Goal: Task Accomplishment & Management: Manage account settings

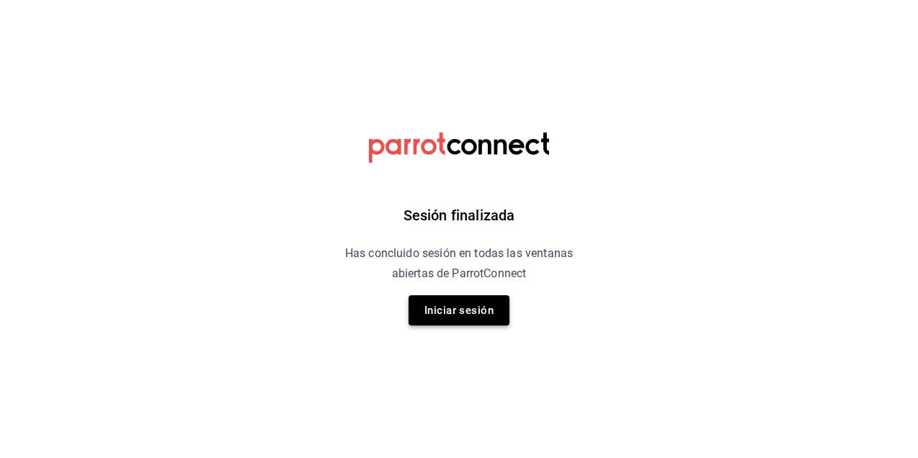
click at [460, 318] on button "Iniciar sesión" at bounding box center [459, 310] width 101 height 30
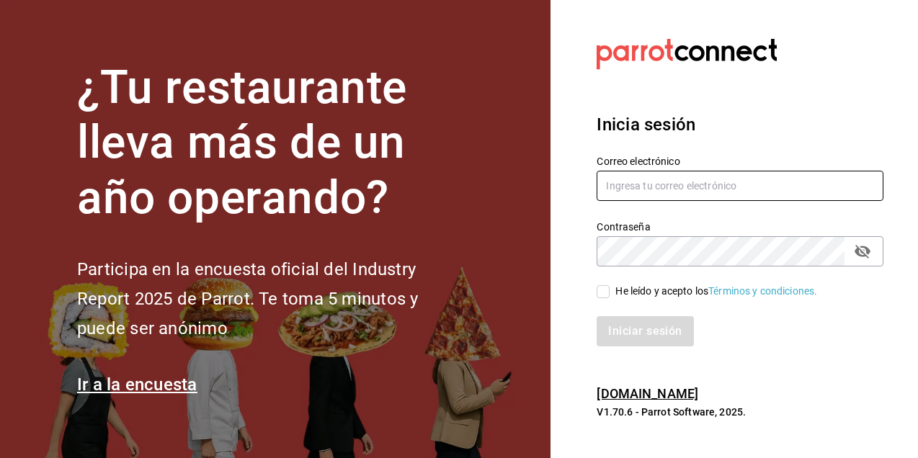
type input "dafnedealba.c@gmail.com"
click at [610, 284] on div "He leído y acepto los Términos y condiciones." at bounding box center [740, 292] width 287 height 16
click at [598, 293] on input "He leído y acepto los Términos y condiciones." at bounding box center [603, 291] width 13 height 13
checkbox input "true"
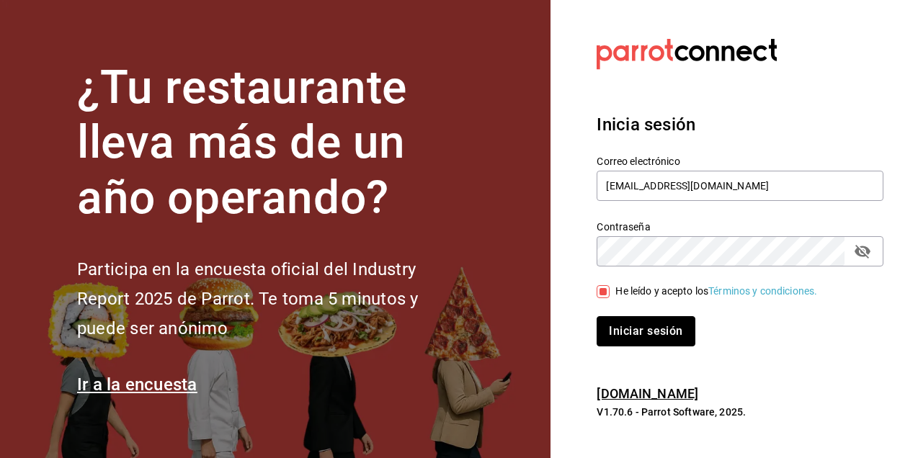
click at [632, 332] on button "Iniciar sesión" at bounding box center [646, 331] width 98 height 30
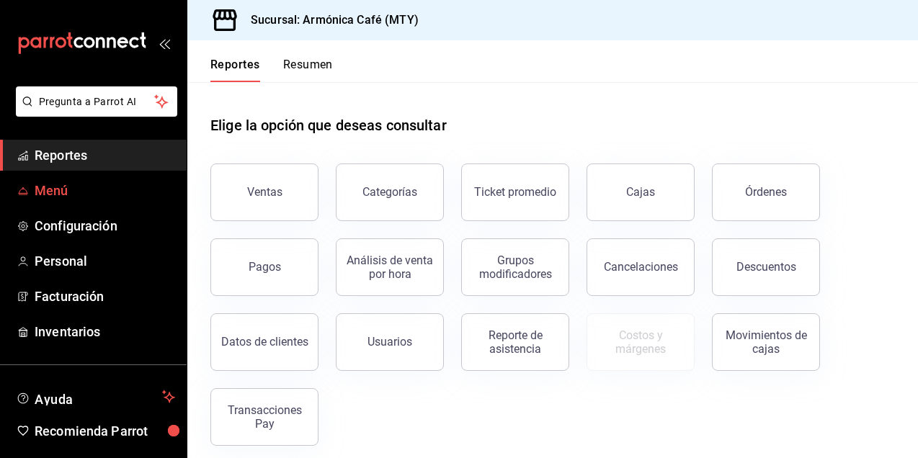
click at [91, 192] on span "Menú" at bounding box center [105, 190] width 140 height 19
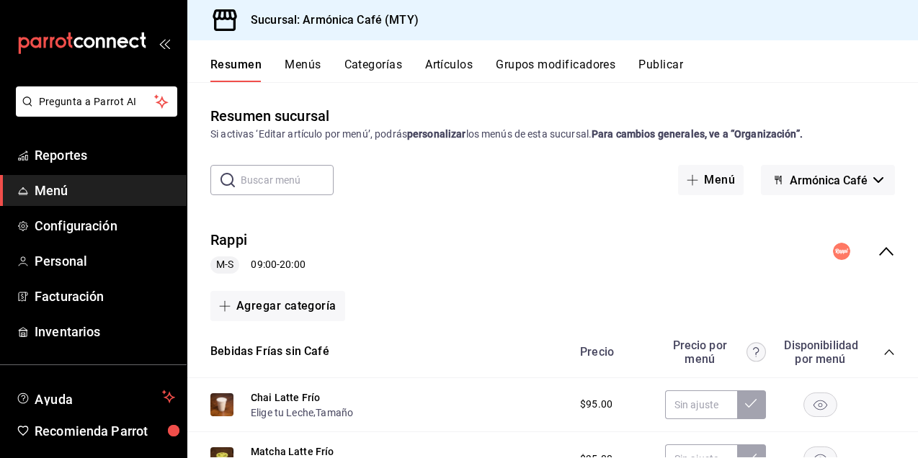
click at [358, 60] on button "Categorías" at bounding box center [373, 70] width 58 height 24
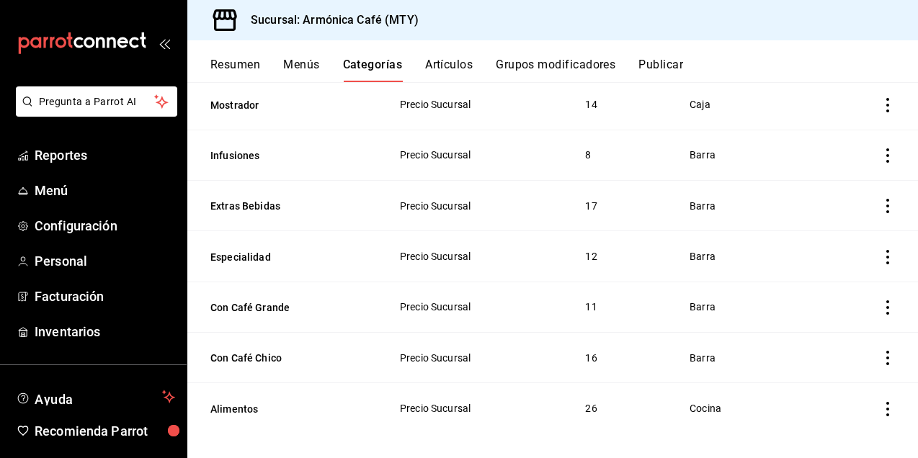
scroll to position [789, 0]
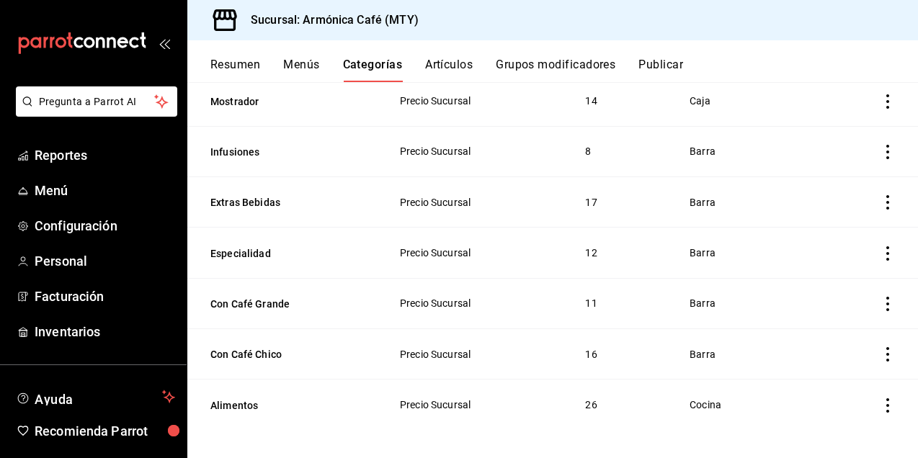
click at [445, 61] on button "Artículos" at bounding box center [449, 70] width 48 height 24
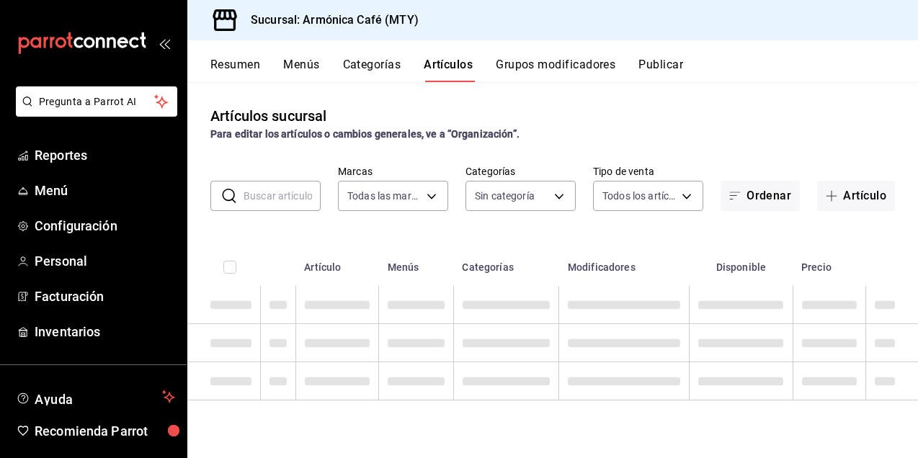
type input "cde99850-261c-4de0-82bb-322932ab87e7"
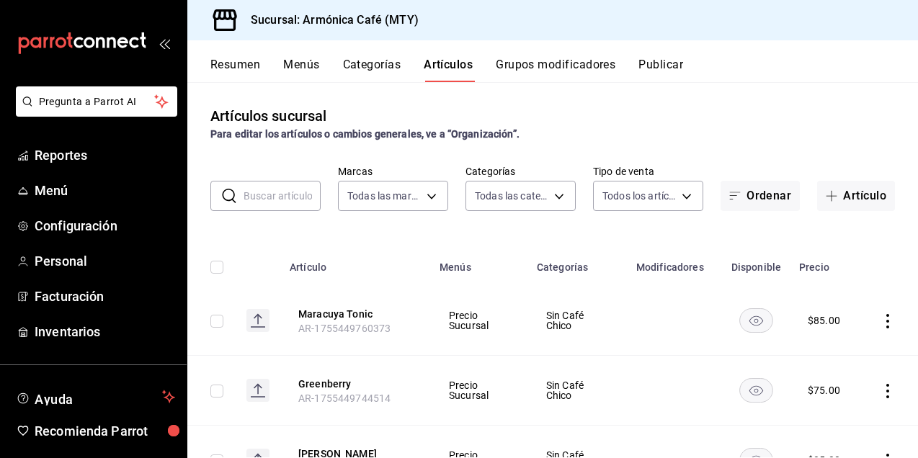
type input "e44d6cbd-d108-4d47-ba5a-381c8ec2498d,dd4140b4-68a1-4e5d-aa3c-6b1d96ee7958,40529…"
click at [857, 192] on button "Artículo" at bounding box center [856, 196] width 78 height 30
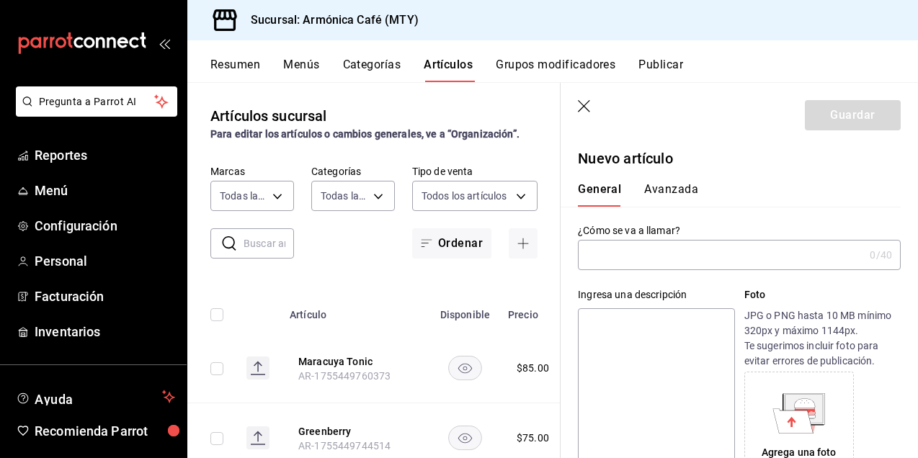
click at [651, 262] on input "text" at bounding box center [721, 255] width 286 height 29
type input "C"
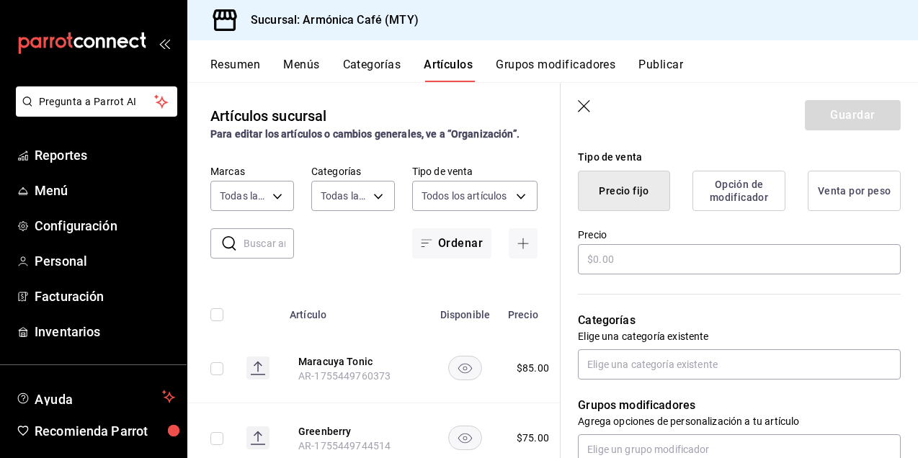
scroll to position [360, 0]
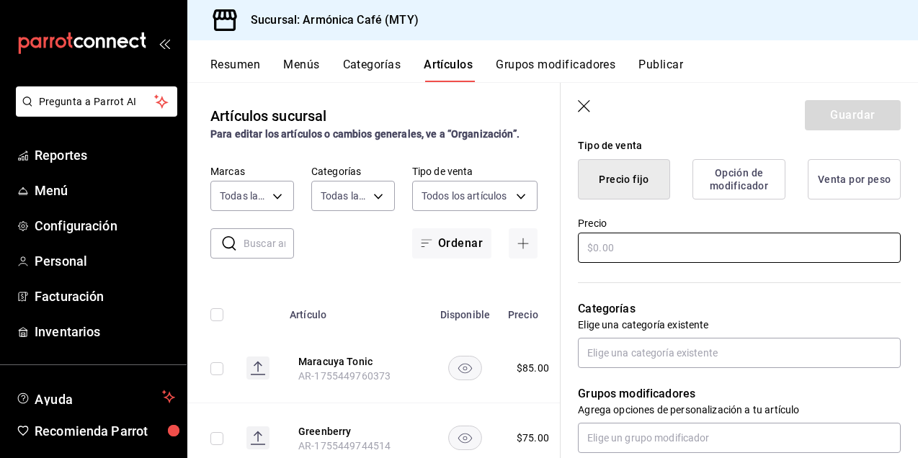
type input "Panier - Concha Vainilla"
click at [644, 254] on input "text" at bounding box center [739, 248] width 323 height 30
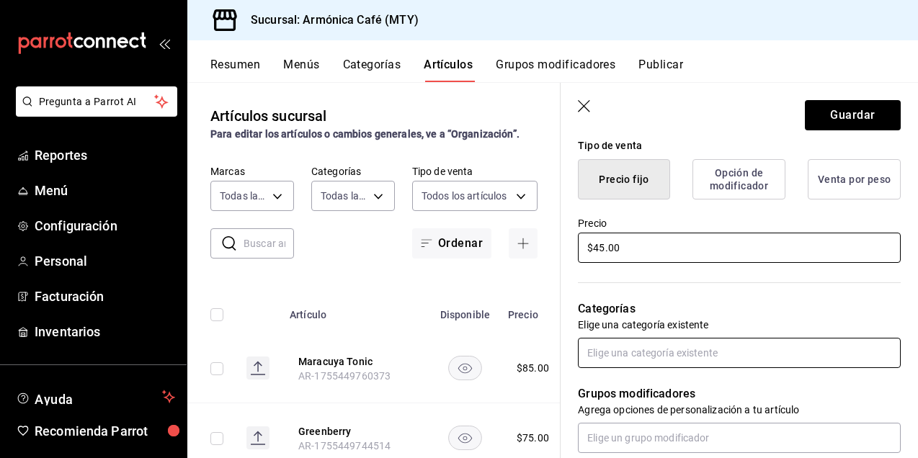
type input "$45.00"
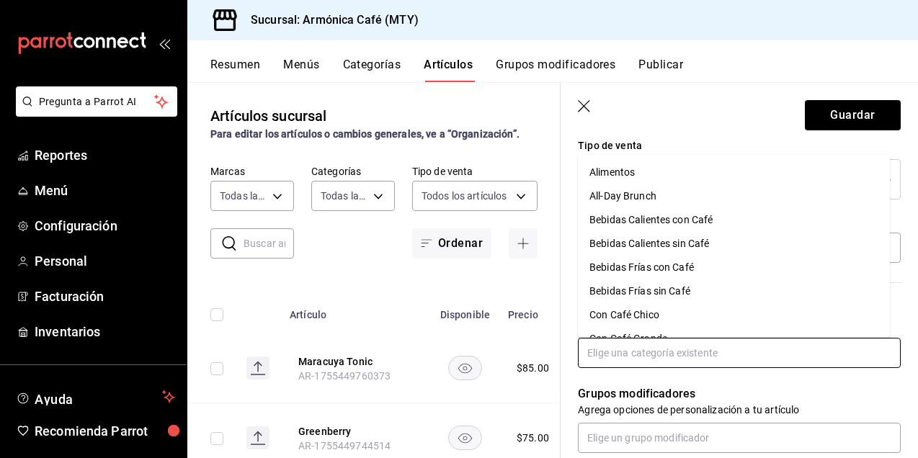
click at [660, 365] on input "text" at bounding box center [739, 353] width 323 height 30
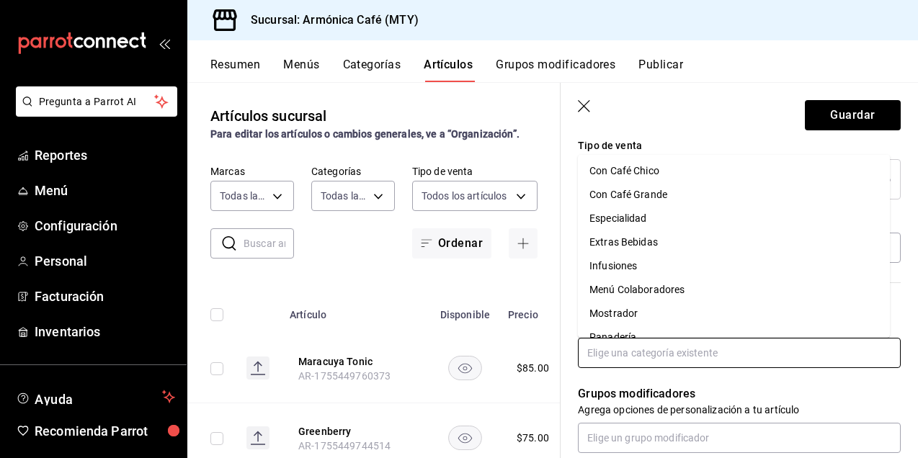
scroll to position [280, 0]
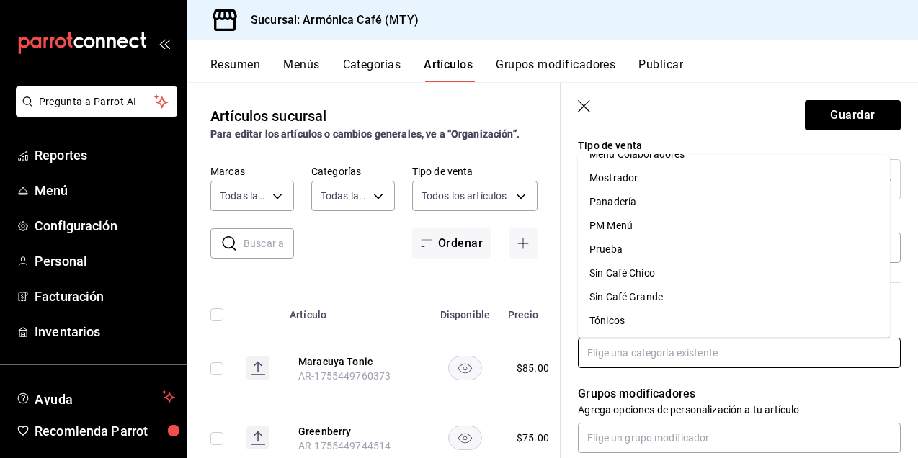
click at [628, 202] on li "Panadería" at bounding box center [734, 201] width 312 height 24
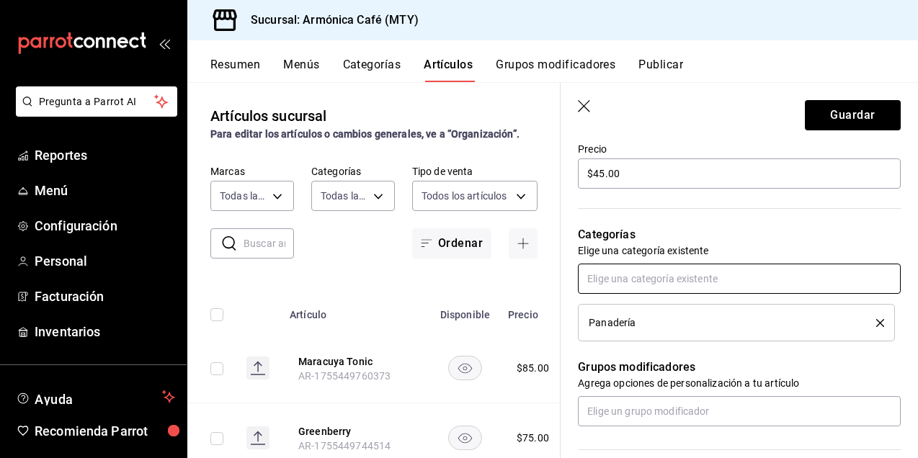
scroll to position [504, 0]
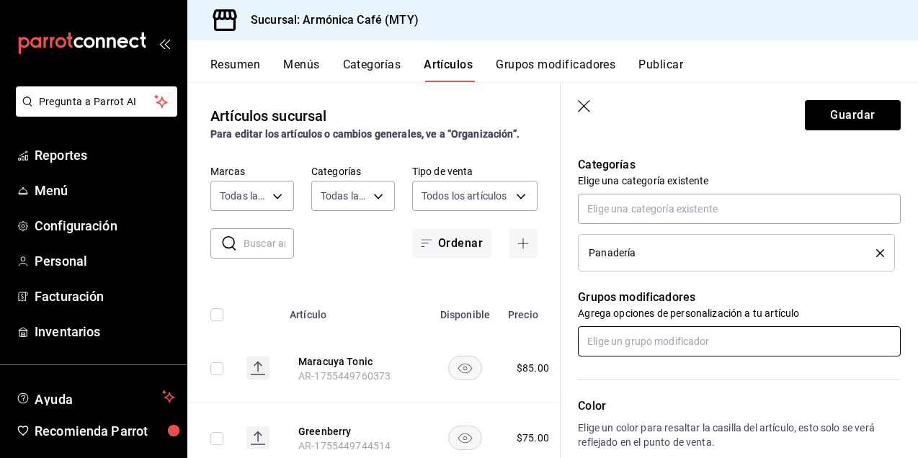
click at [694, 341] on input "text" at bounding box center [739, 341] width 323 height 30
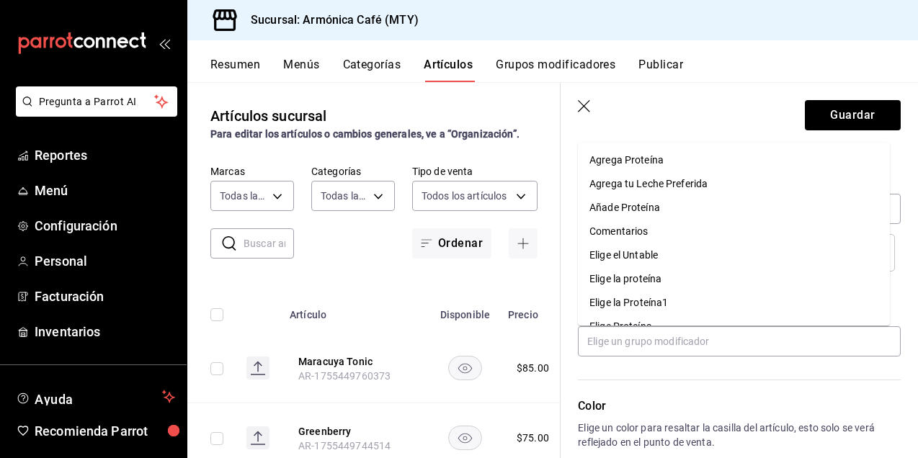
click at [701, 371] on div "Color Elige un color para resaltar la casilla del artículo, esto solo se verá r…" at bounding box center [731, 436] width 340 height 158
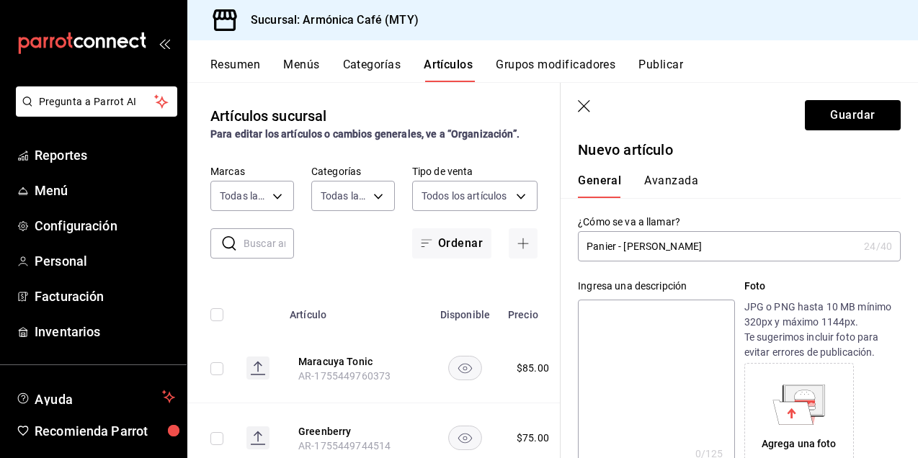
scroll to position [0, 0]
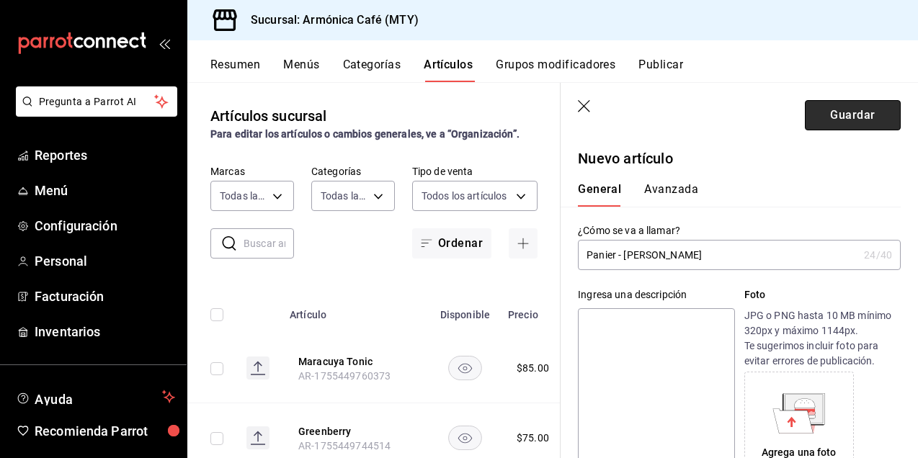
click at [848, 117] on button "Guardar" at bounding box center [853, 115] width 96 height 30
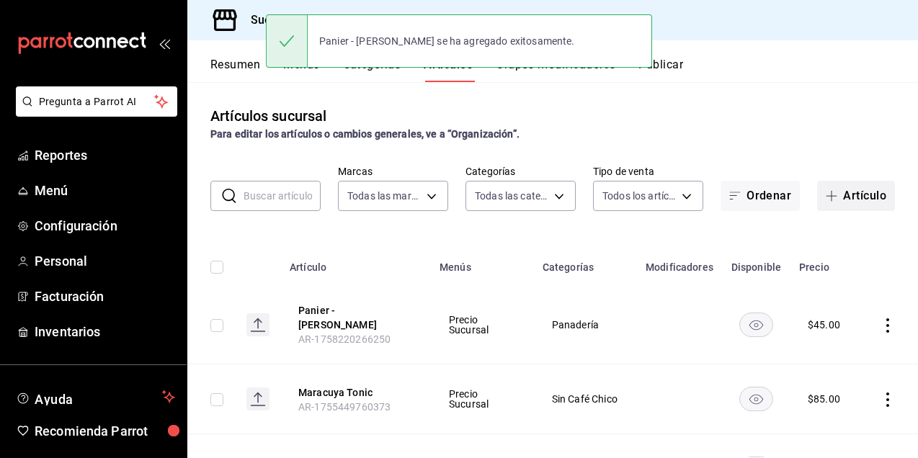
click at [850, 201] on button "Artículo" at bounding box center [856, 196] width 78 height 30
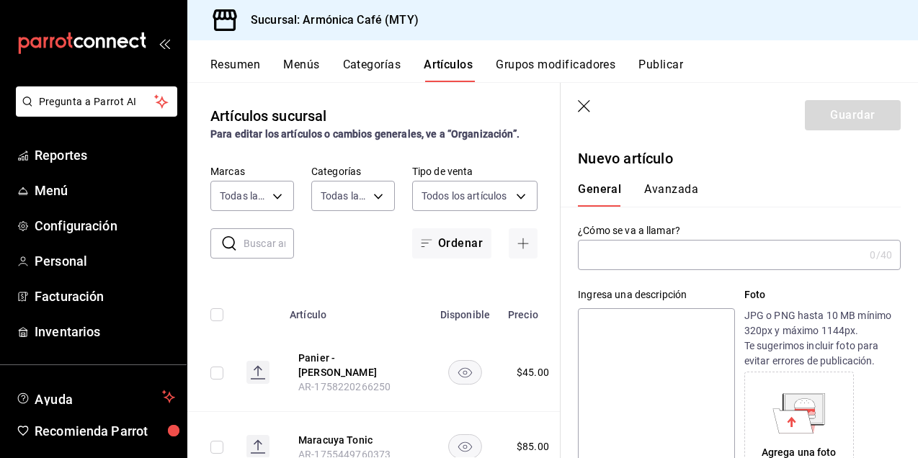
click at [671, 268] on input "text" at bounding box center [721, 255] width 286 height 29
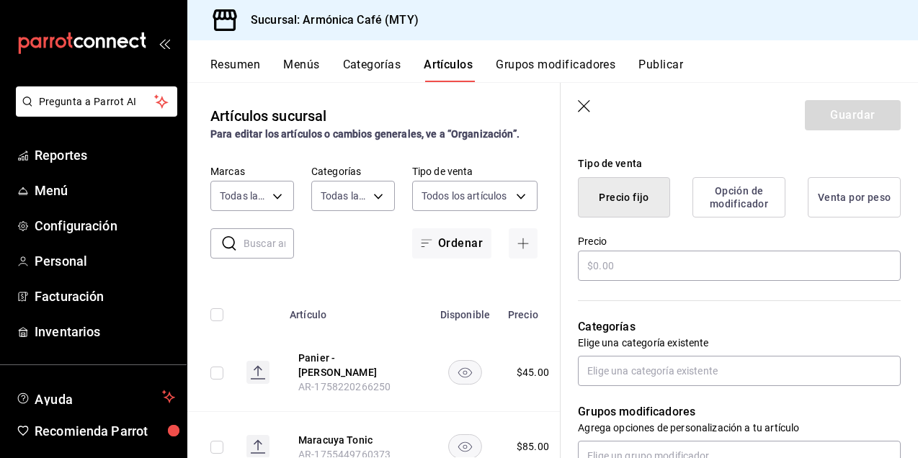
scroll to position [432, 0]
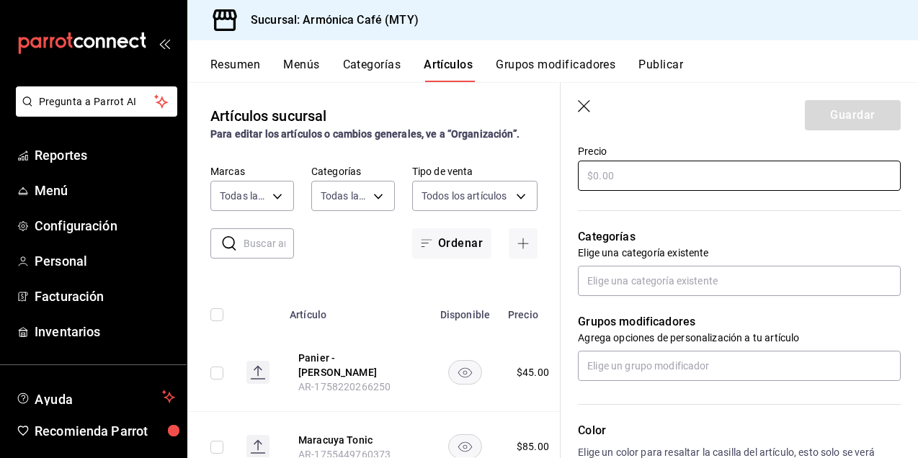
type input "Panier - Concha Chocolate"
click at [629, 185] on input "text" at bounding box center [739, 176] width 323 height 30
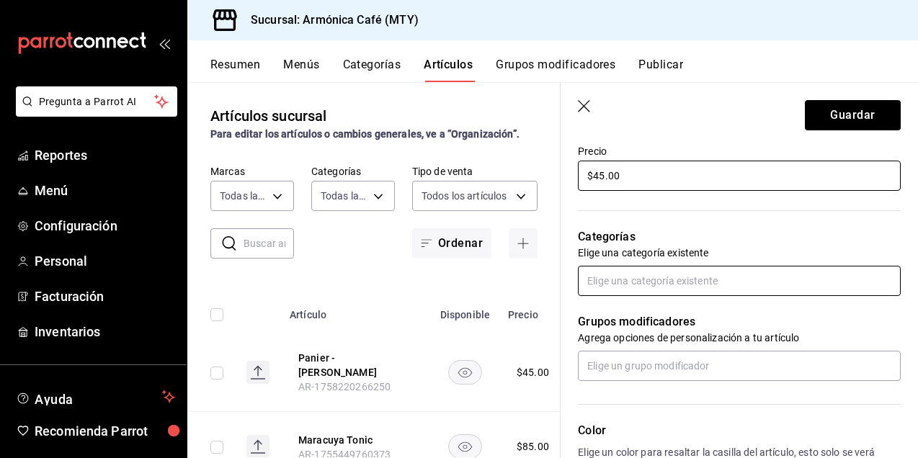
type input "$45.00"
click at [647, 276] on input "text" at bounding box center [739, 281] width 323 height 30
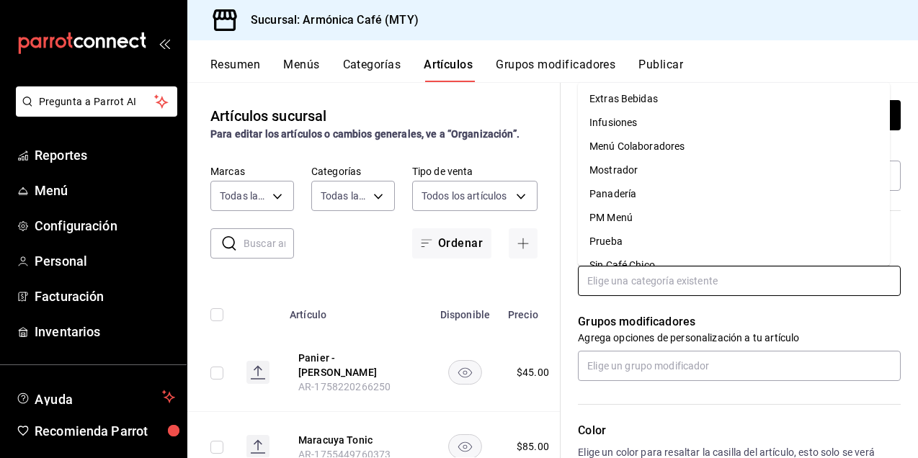
scroll to position [280, 0]
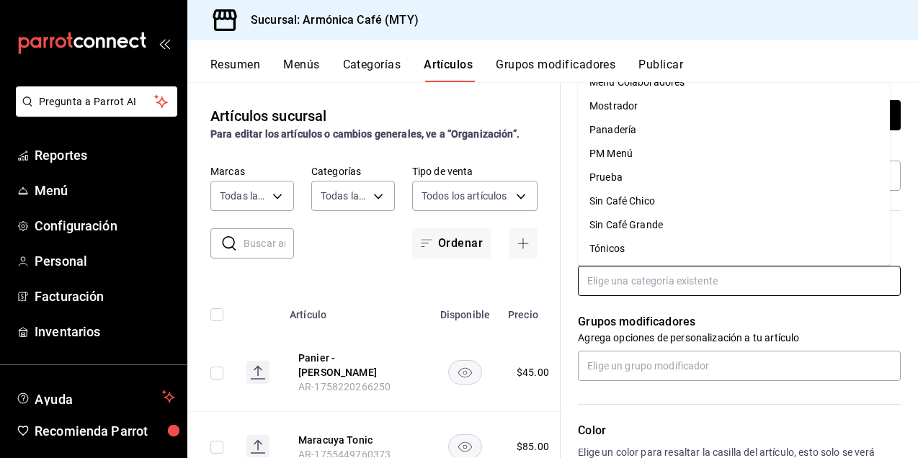
click at [630, 124] on li "Panadería" at bounding box center [734, 129] width 312 height 24
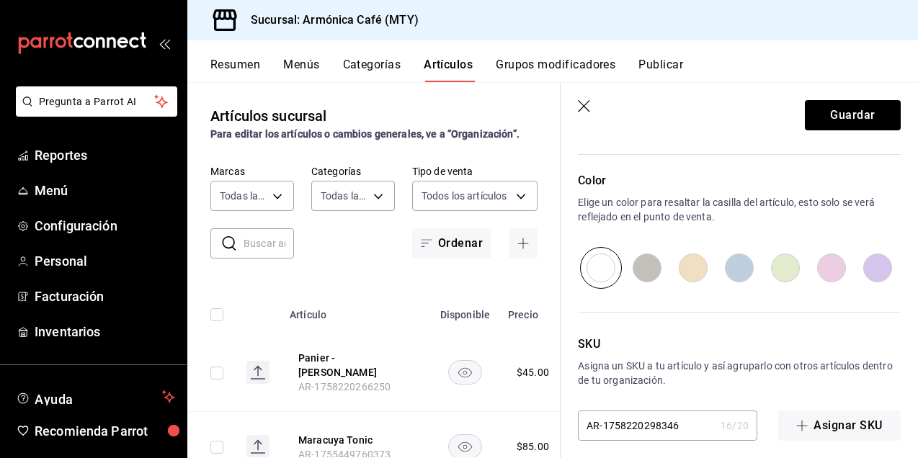
scroll to position [740, 0]
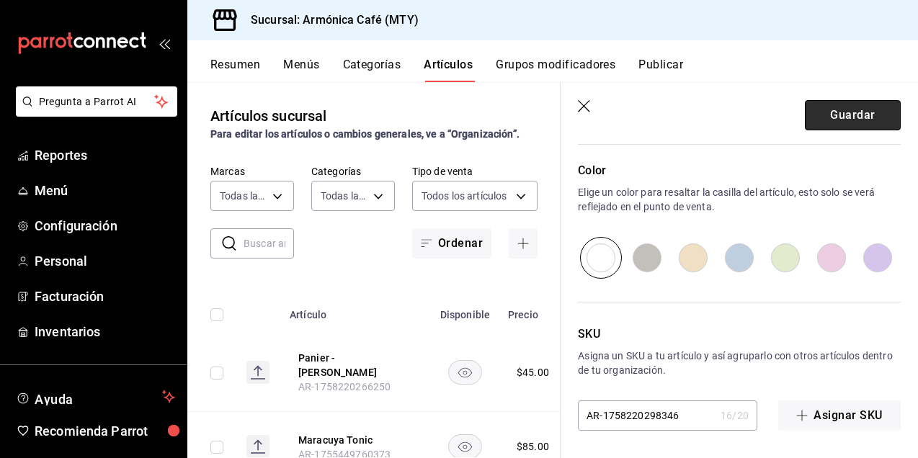
click at [862, 113] on button "Guardar" at bounding box center [853, 115] width 96 height 30
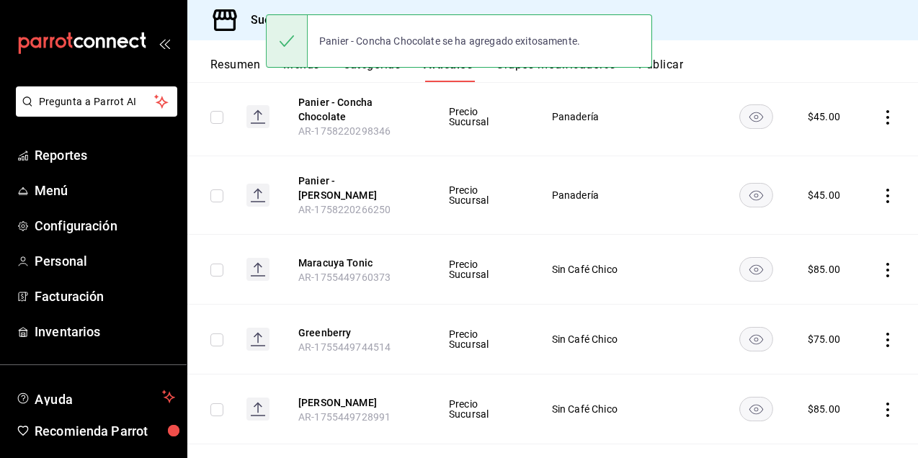
scroll to position [288, 0]
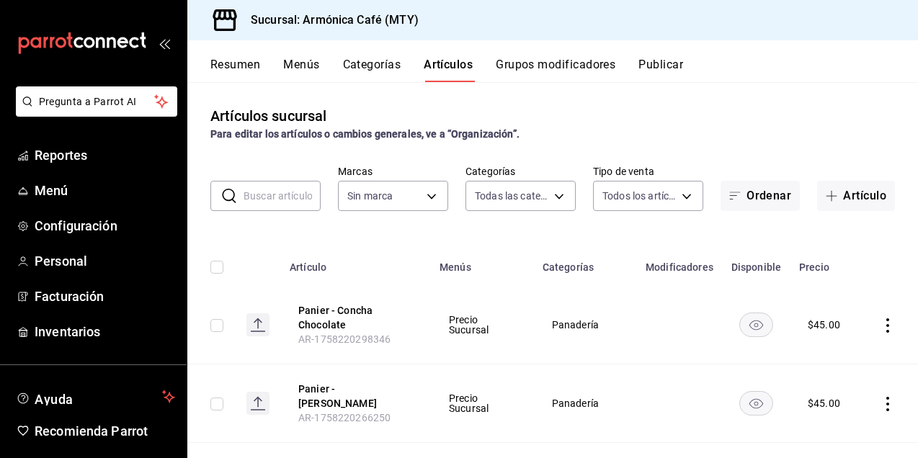
type input "cde99850-261c-4de0-82bb-322932ab87e7"
click at [94, 164] on span "Reportes" at bounding box center [105, 155] width 140 height 19
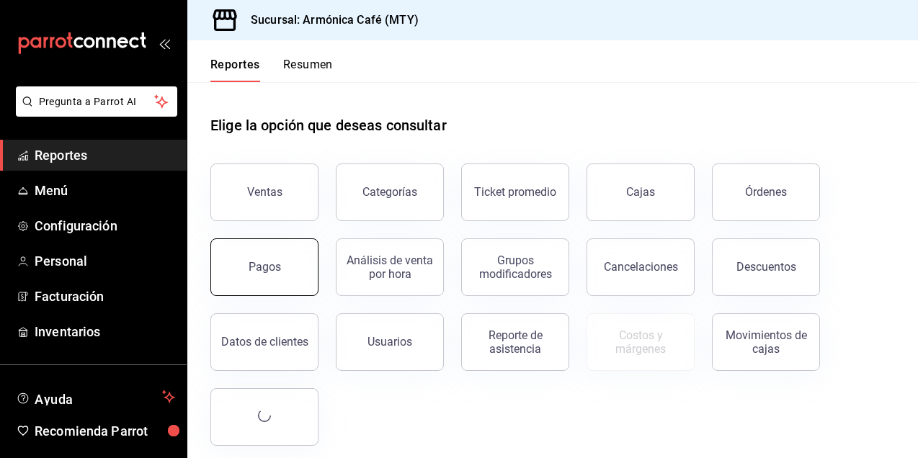
click at [305, 281] on button "Pagos" at bounding box center [264, 267] width 108 height 58
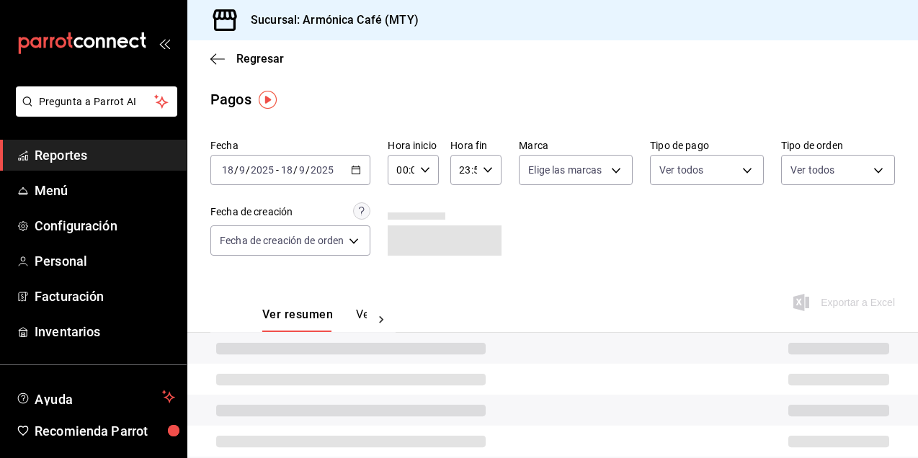
click at [352, 171] on div "2025-09-18 18 / 9 / 2025 - 2025-09-18 18 / 9 / 2025" at bounding box center [290, 170] width 160 height 30
